Goal: Task Accomplishment & Management: Complete application form

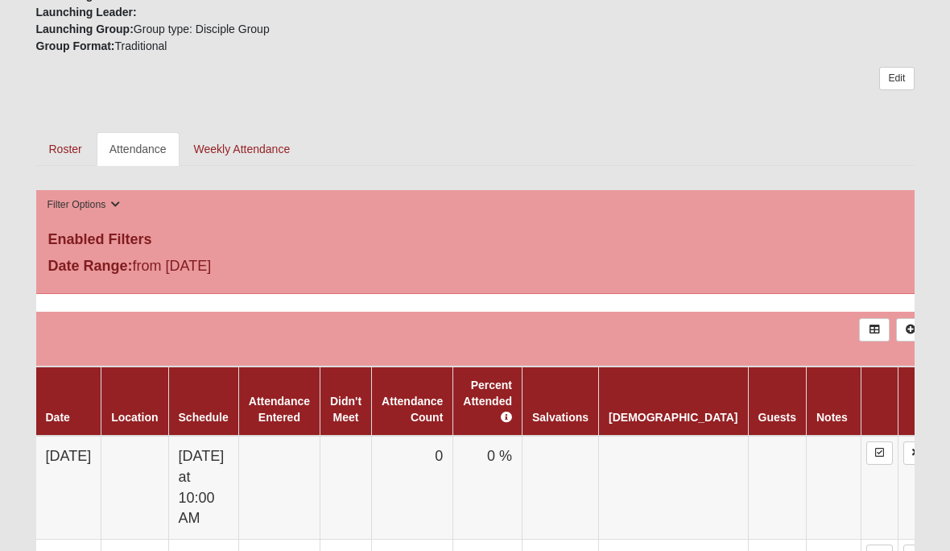
scroll to position [839, 0]
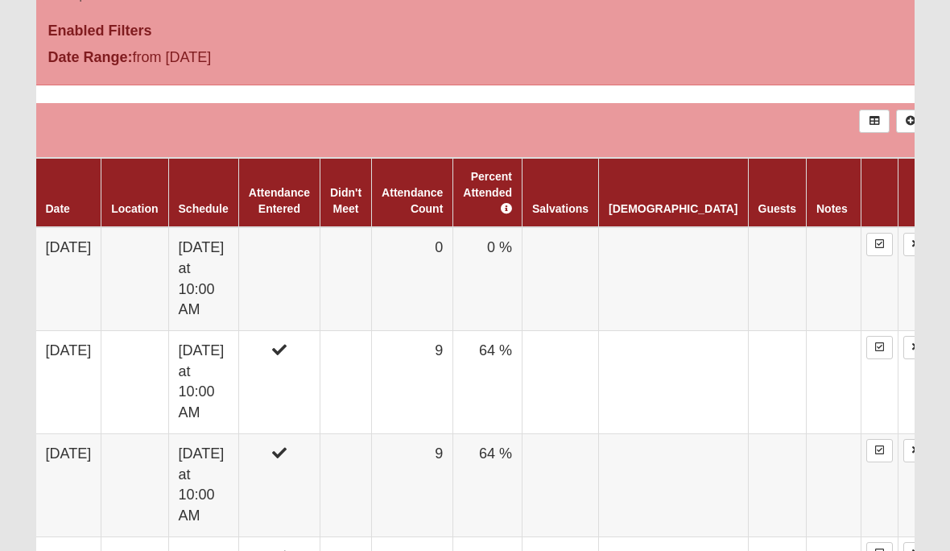
click at [320, 263] on td at bounding box center [278, 278] width 81 height 103
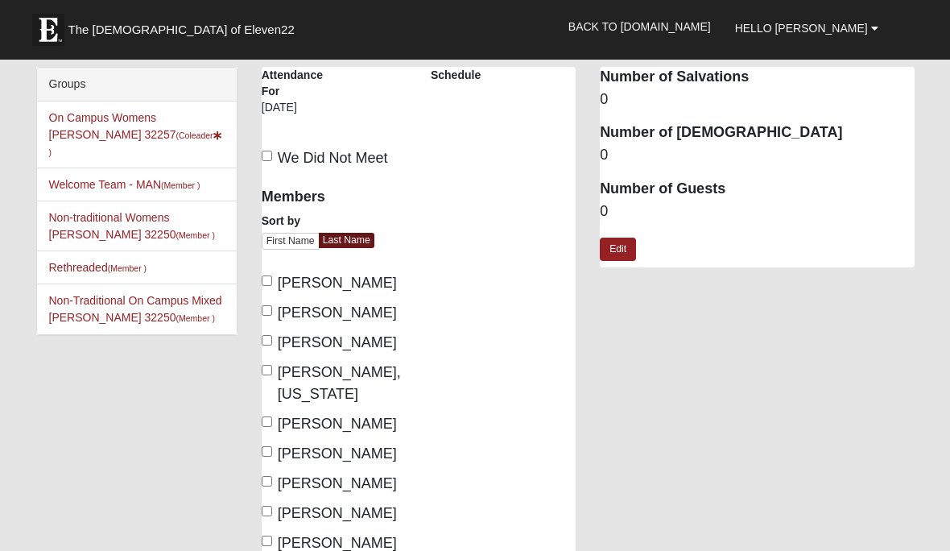
click at [272, 277] on input "[PERSON_NAME]" at bounding box center [267, 280] width 10 height 10
checkbox input "true"
click at [270, 313] on input "[PERSON_NAME]" at bounding box center [267, 310] width 10 height 10
checkbox input "true"
click at [266, 369] on input "[PERSON_NAME], [US_STATE]" at bounding box center [267, 370] width 10 height 10
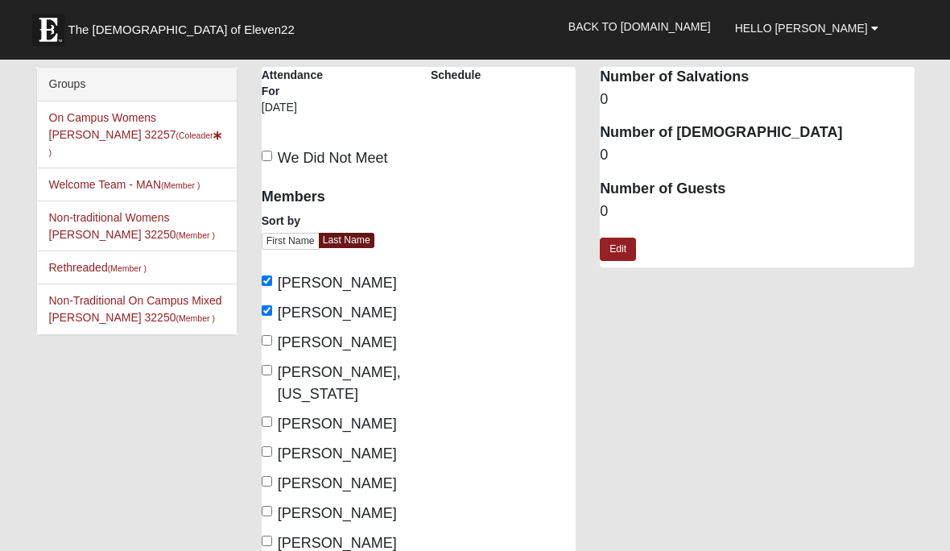
checkbox input "true"
click at [263, 416] on input "[PERSON_NAME]" at bounding box center [267, 421] width 10 height 10
checkbox input "true"
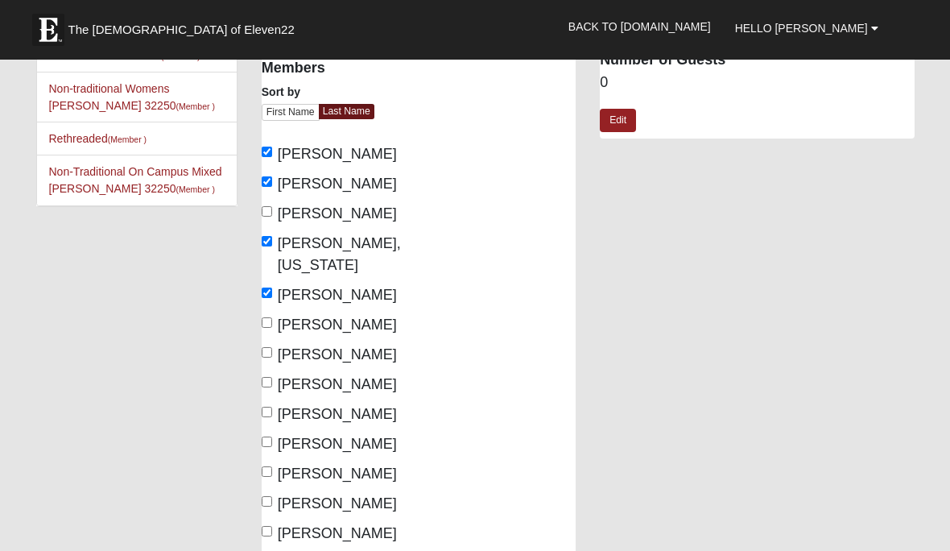
scroll to position [141, 0]
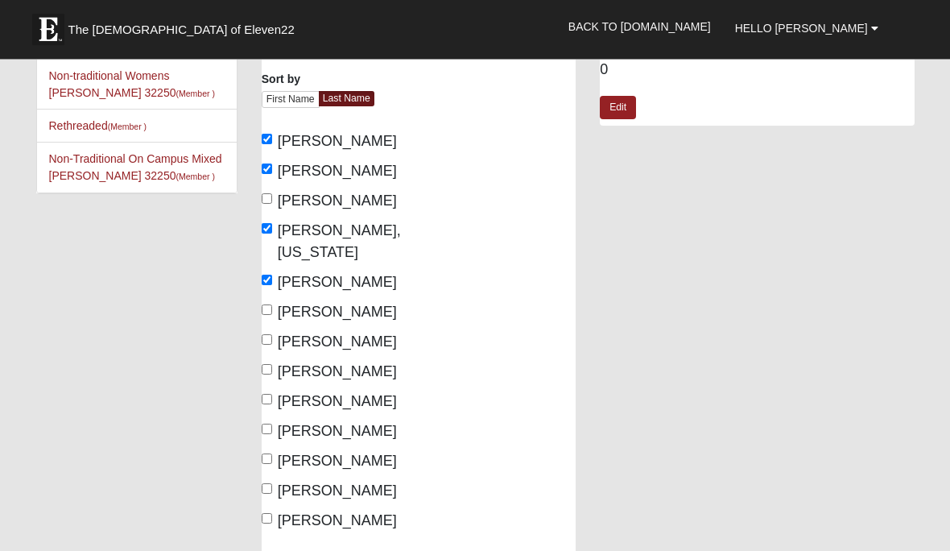
click at [272, 305] on input "[PERSON_NAME]" at bounding box center [267, 310] width 10 height 10
checkbox input "true"
click at [263, 335] on input "[PERSON_NAME]" at bounding box center [267, 340] width 10 height 10
checkbox input "true"
click at [258, 424] on div "Members Sort by First Name Last Name [PERSON_NAME], [GEOGRAPHIC_DATA][PERSON_NA…" at bounding box center [334, 300] width 169 height 528
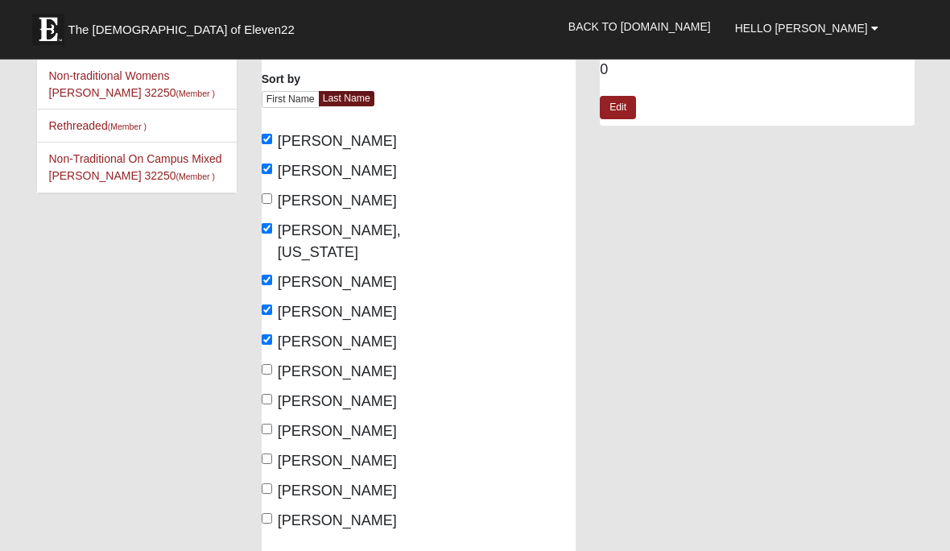
click at [272, 429] on input "[PERSON_NAME]" at bounding box center [267, 429] width 10 height 10
checkbox input "true"
click at [268, 456] on input "[PERSON_NAME]" at bounding box center [267, 459] width 10 height 10
checkbox input "true"
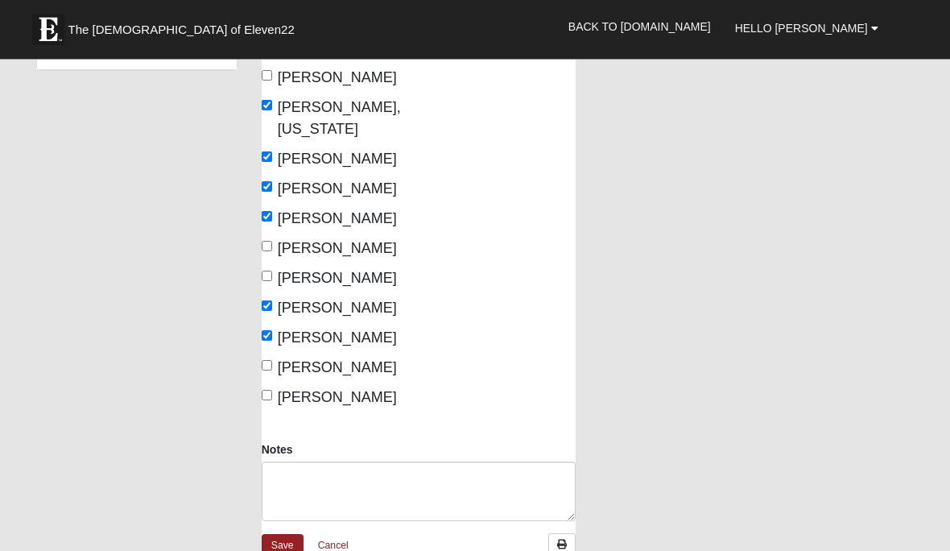
scroll to position [267, 0]
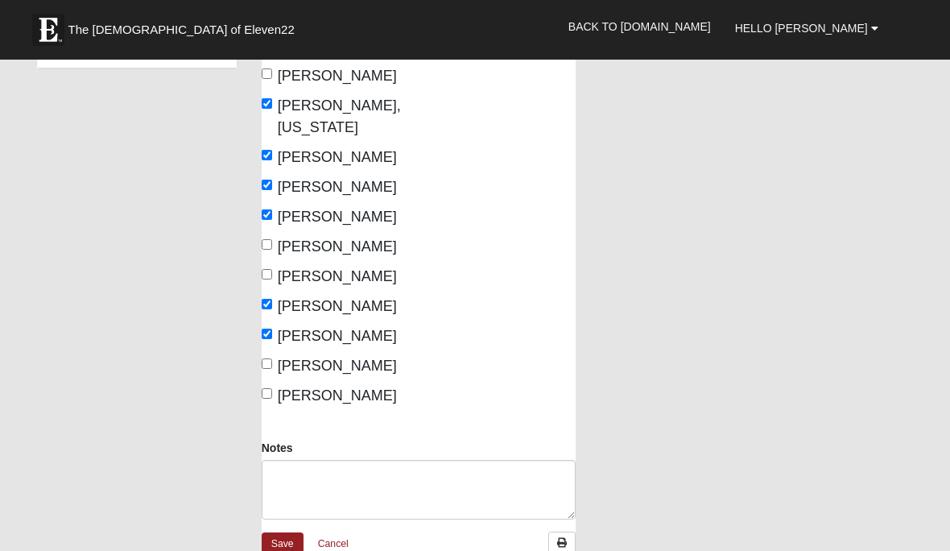
click at [276, 548] on link "Save" at bounding box center [283, 543] width 42 height 23
